Goal: Navigation & Orientation: Find specific page/section

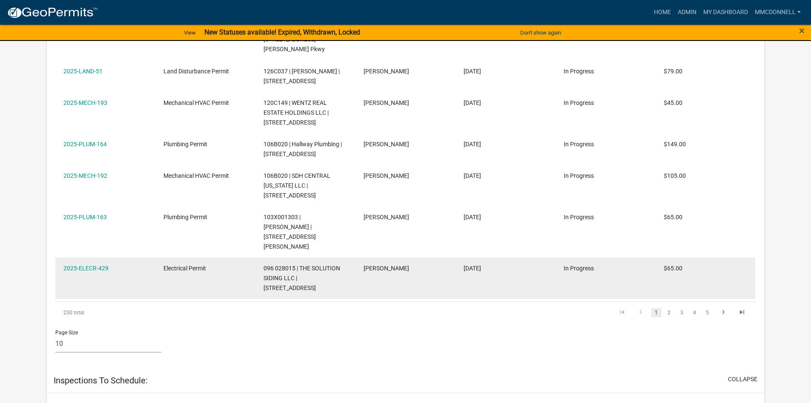
scroll to position [9, 0]
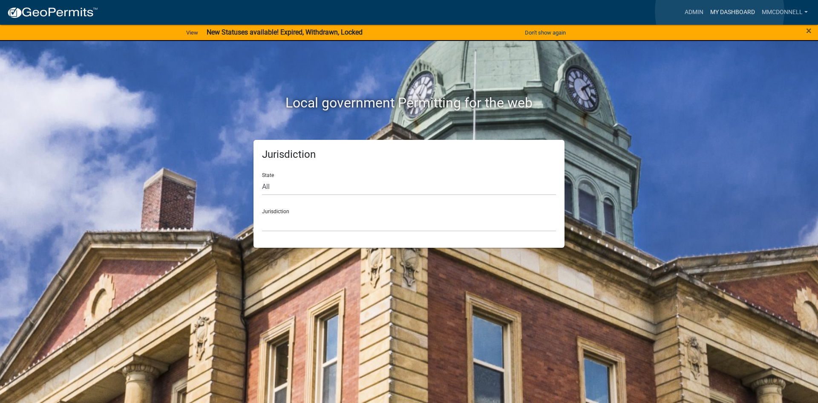
click at [719, 12] on link "My Dashboard" at bounding box center [733, 12] width 52 height 16
